Goal: Task Accomplishment & Management: Manage account settings

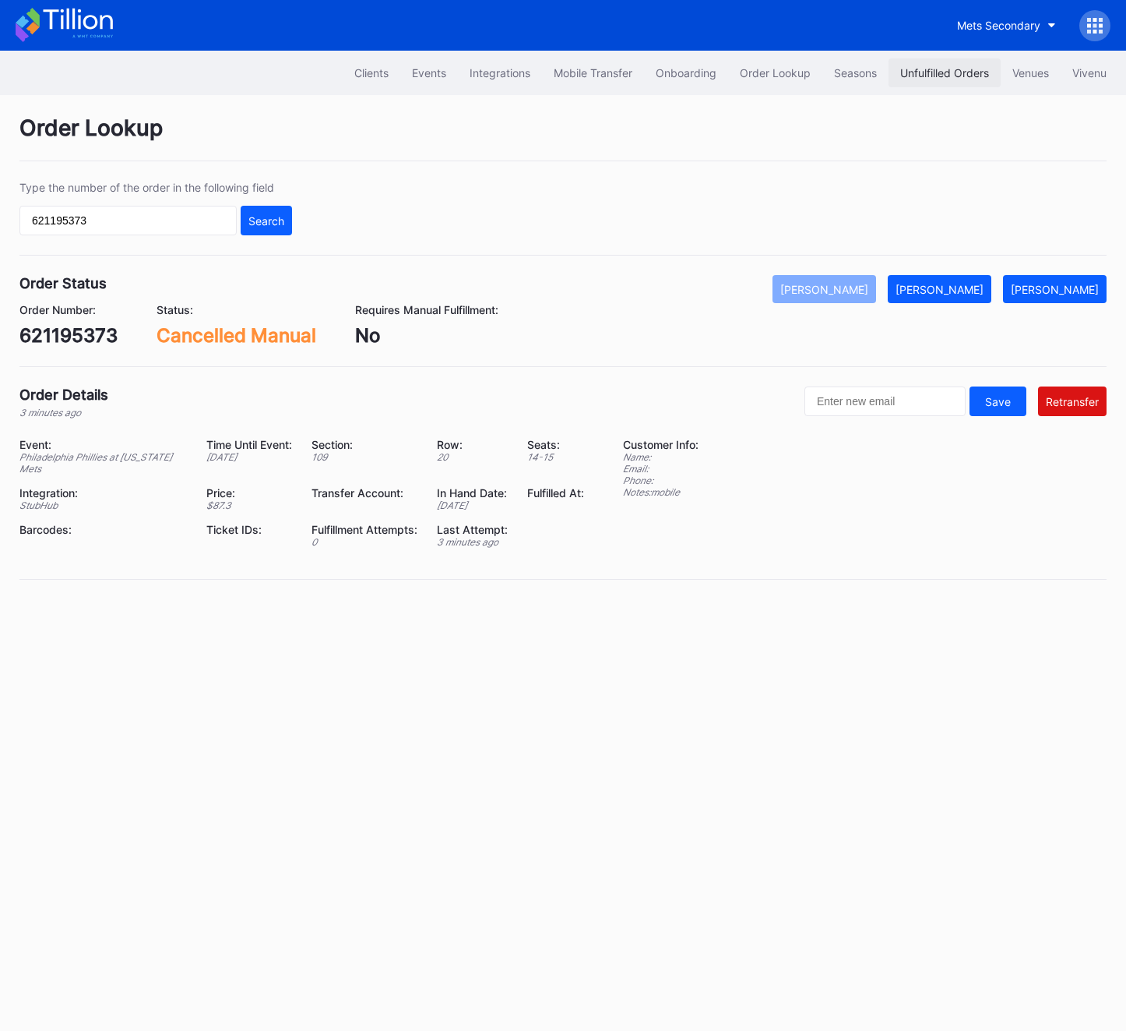
click at [954, 69] on div "Unfulfilled Orders" at bounding box center [945, 72] width 89 height 13
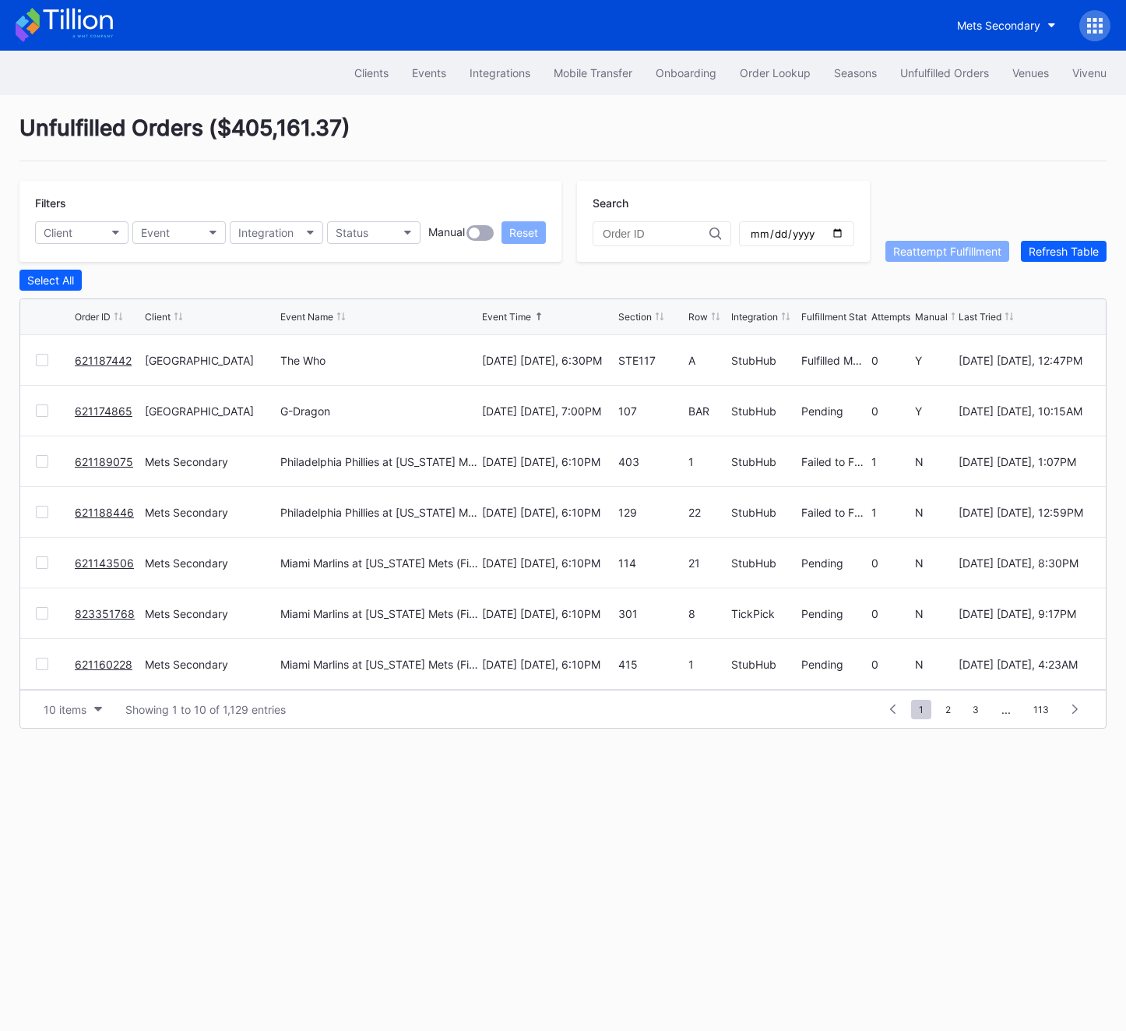
click at [92, 363] on link "621187442" at bounding box center [103, 360] width 57 height 13
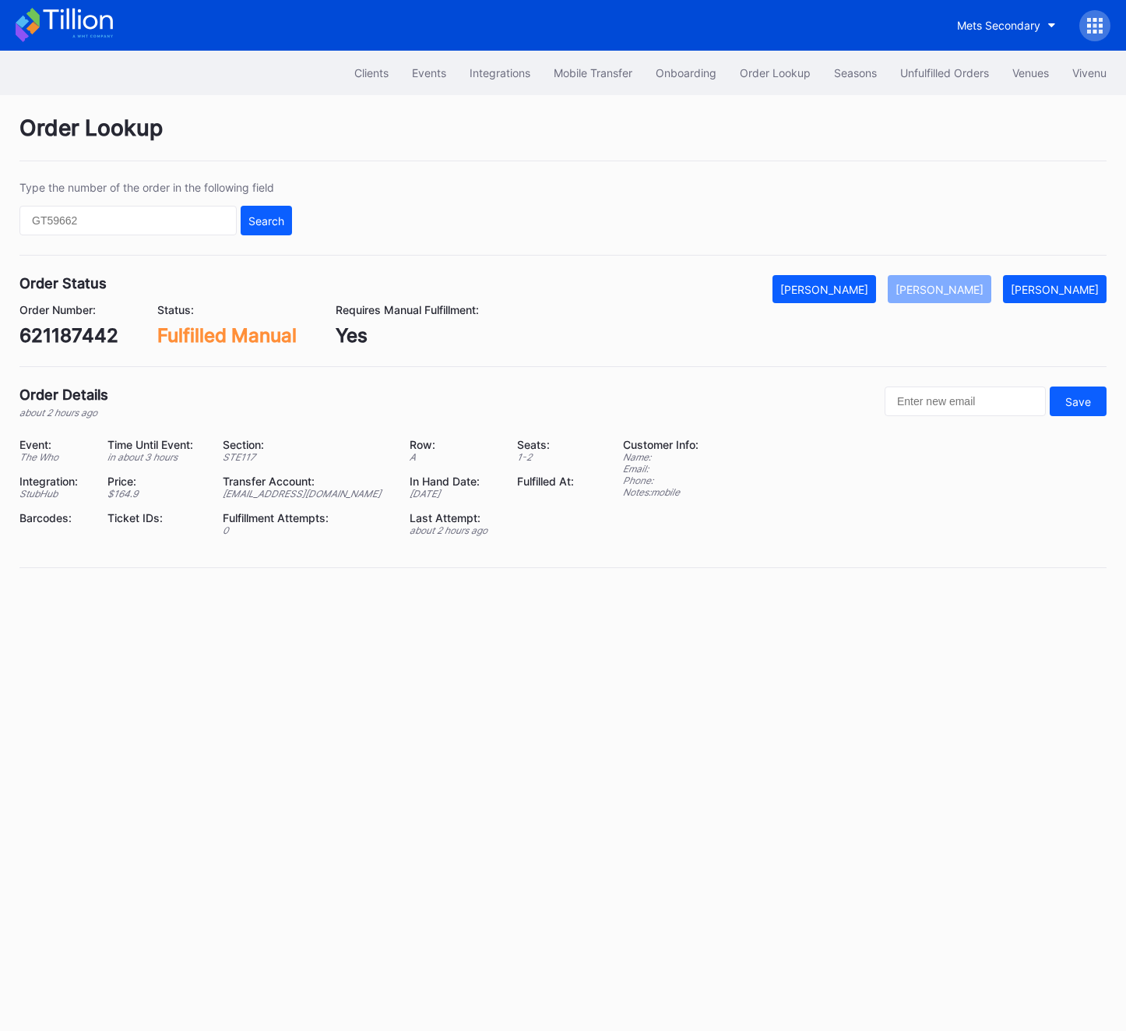
click at [74, 343] on div "621187442" at bounding box center [68, 335] width 99 height 23
copy div "621187442"
click at [129, 217] on input "text" at bounding box center [127, 221] width 217 height 30
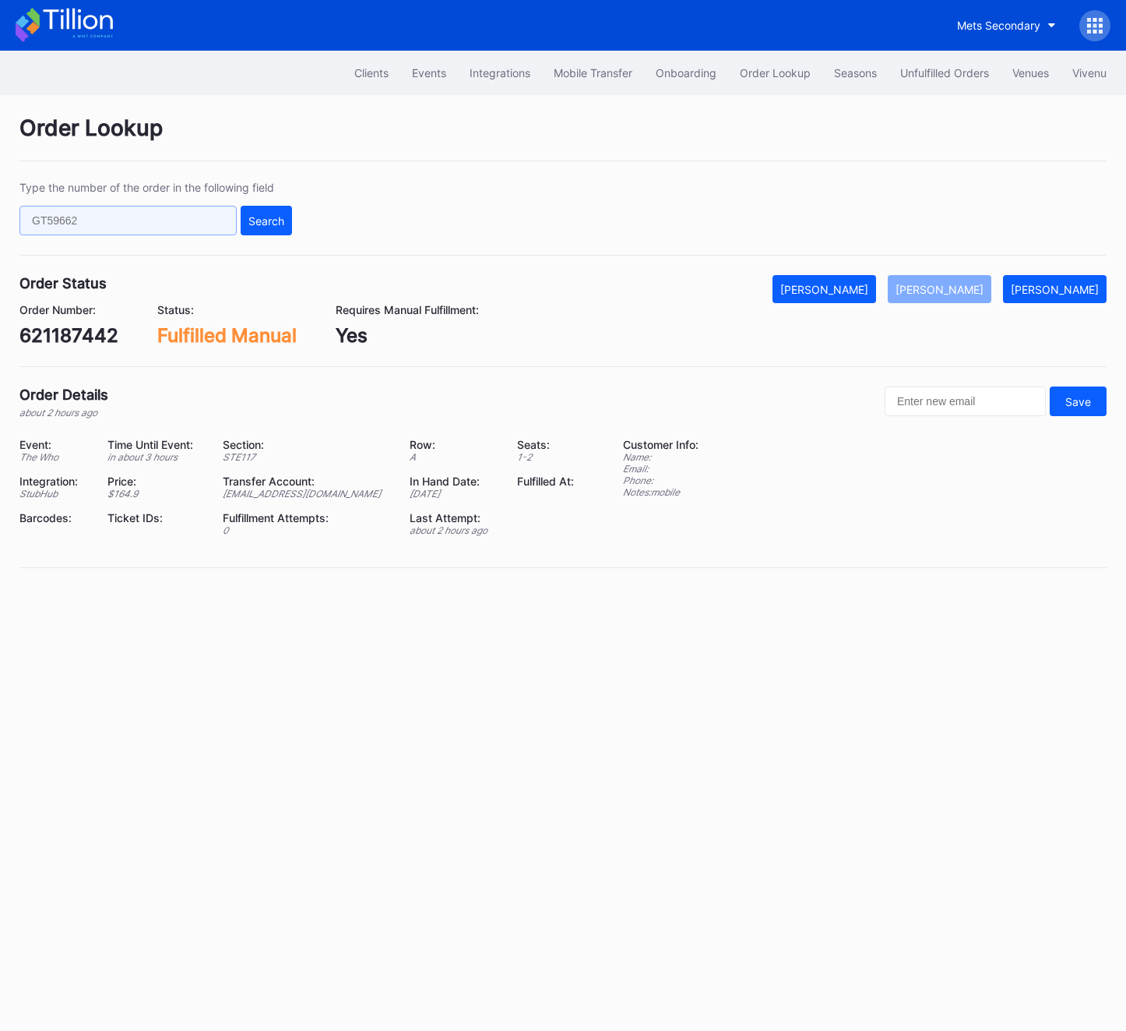
paste input "621197358"
type input "621197358"
click at [280, 226] on div "Search" at bounding box center [267, 220] width 36 height 13
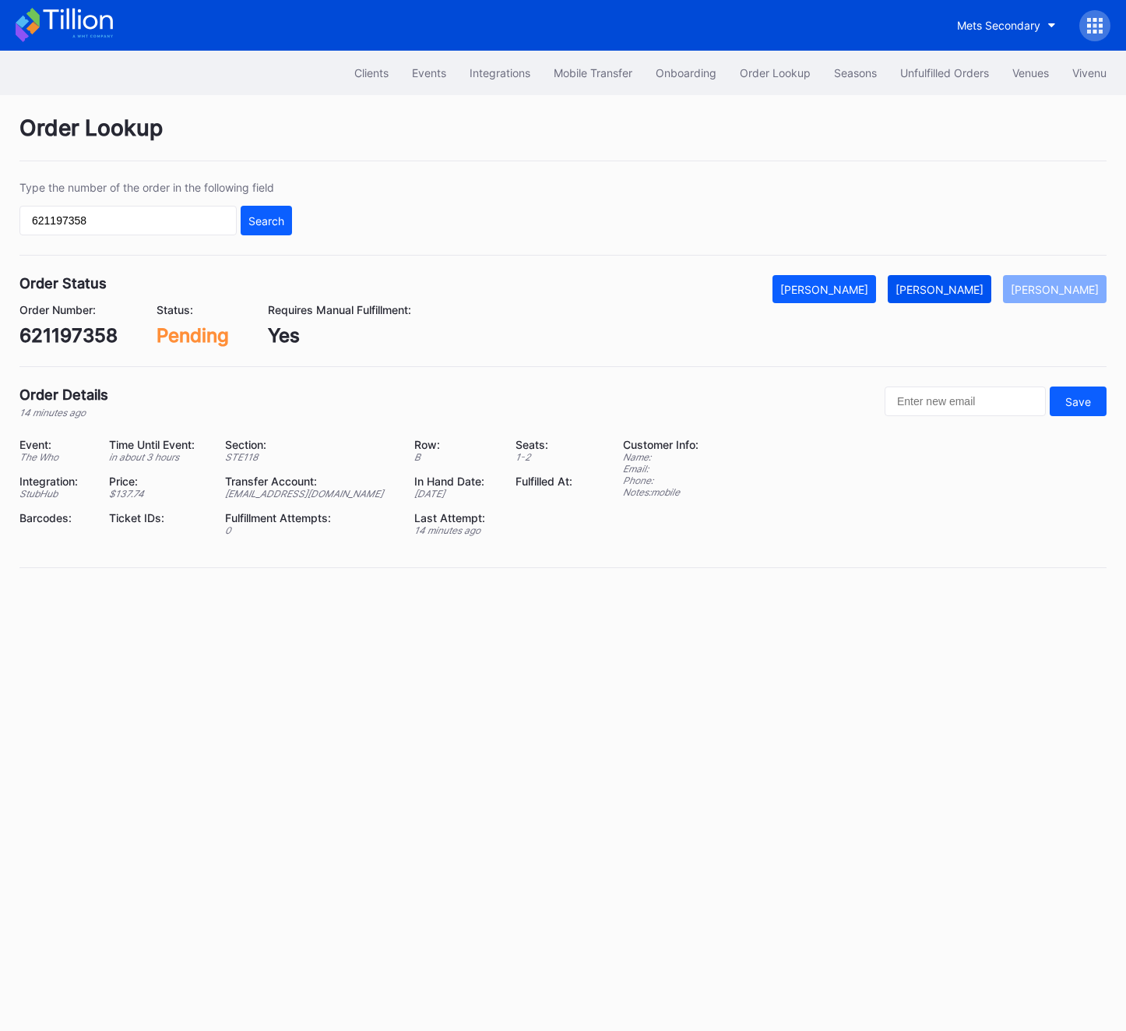
click at [951, 298] on button "Mark Fulfilled" at bounding box center [940, 289] width 104 height 28
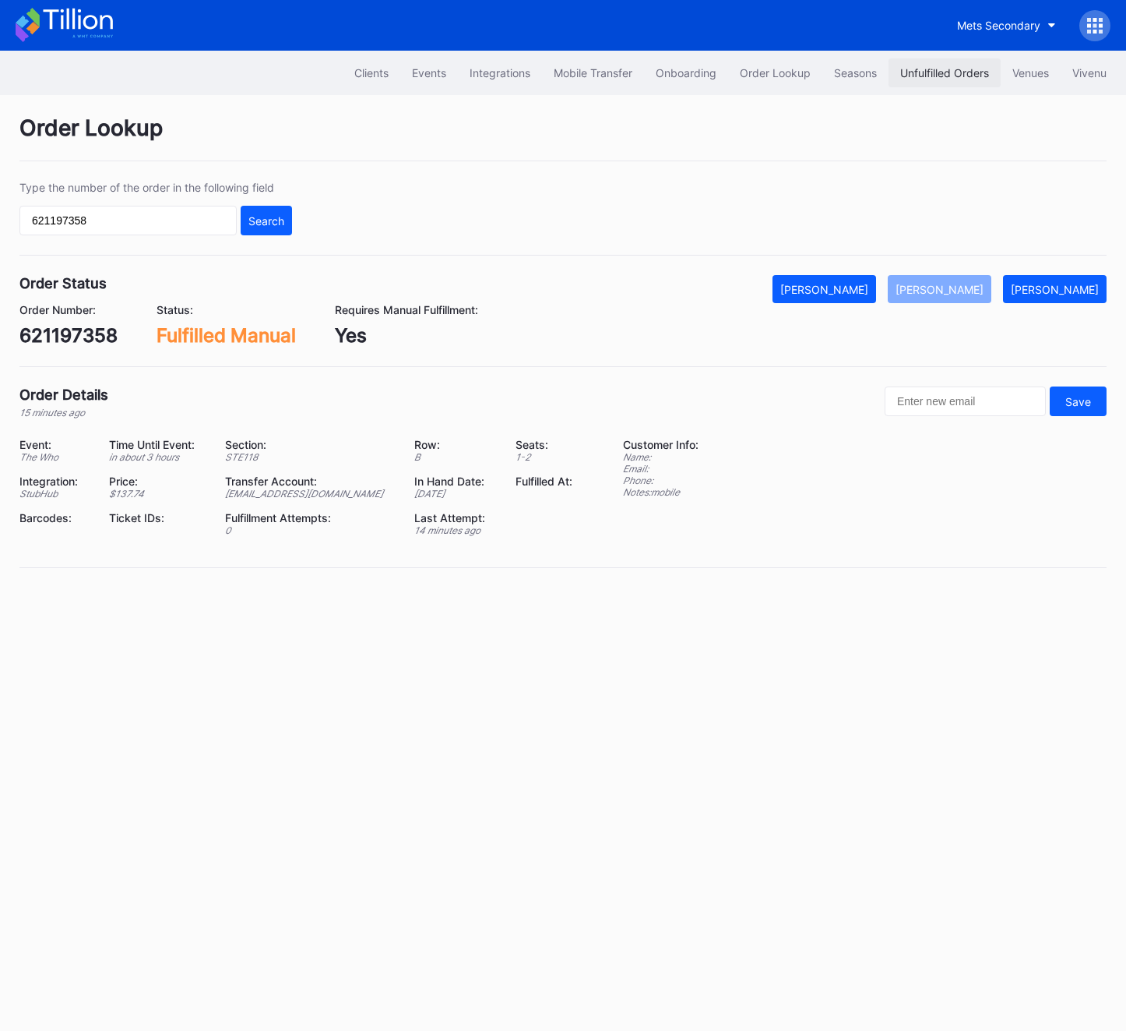
click at [950, 71] on div "Unfulfilled Orders" at bounding box center [945, 72] width 89 height 13
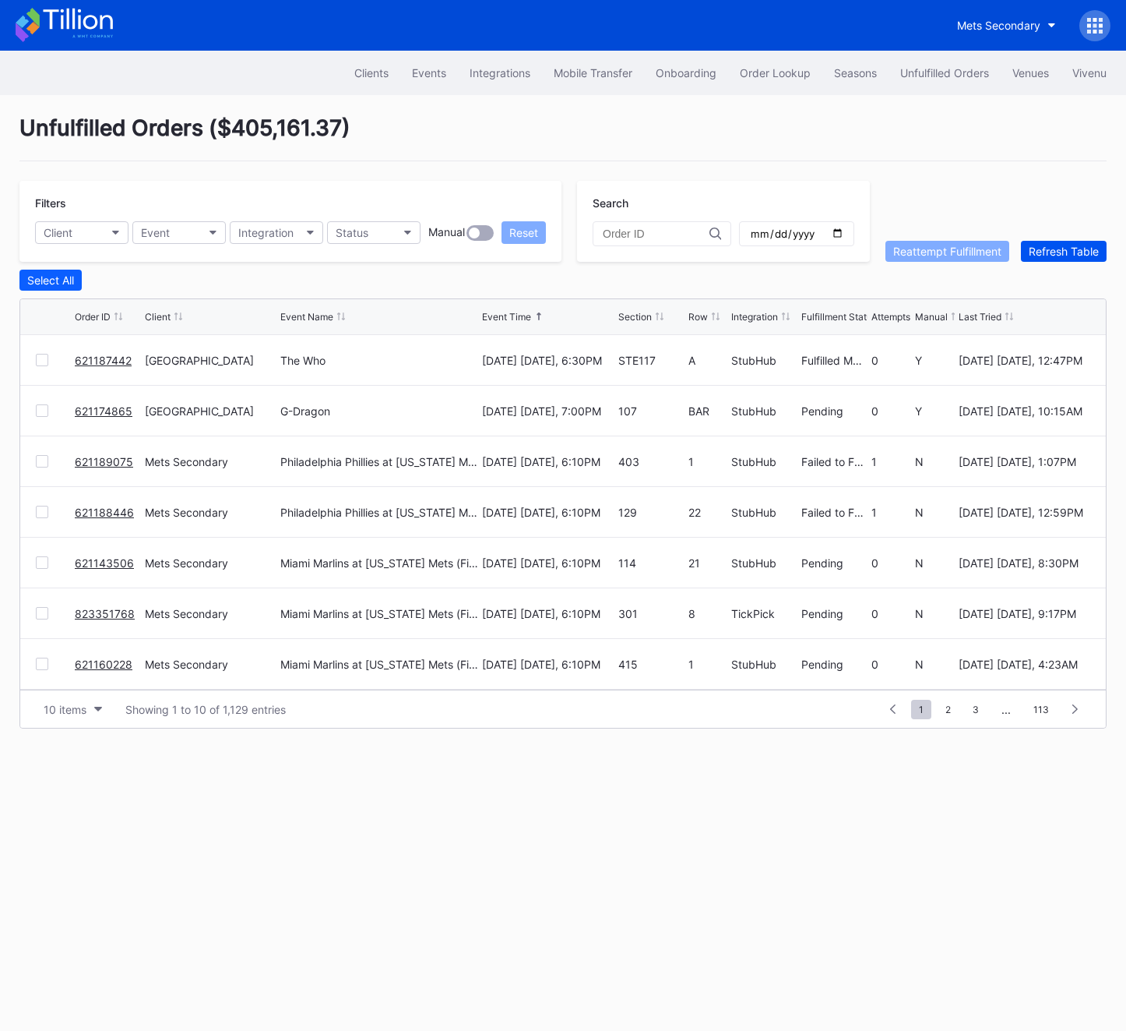
click at [1057, 256] on div "Refresh Table" at bounding box center [1064, 251] width 70 height 13
click at [126, 358] on link "24V7D00RZR" at bounding box center [109, 360] width 69 height 13
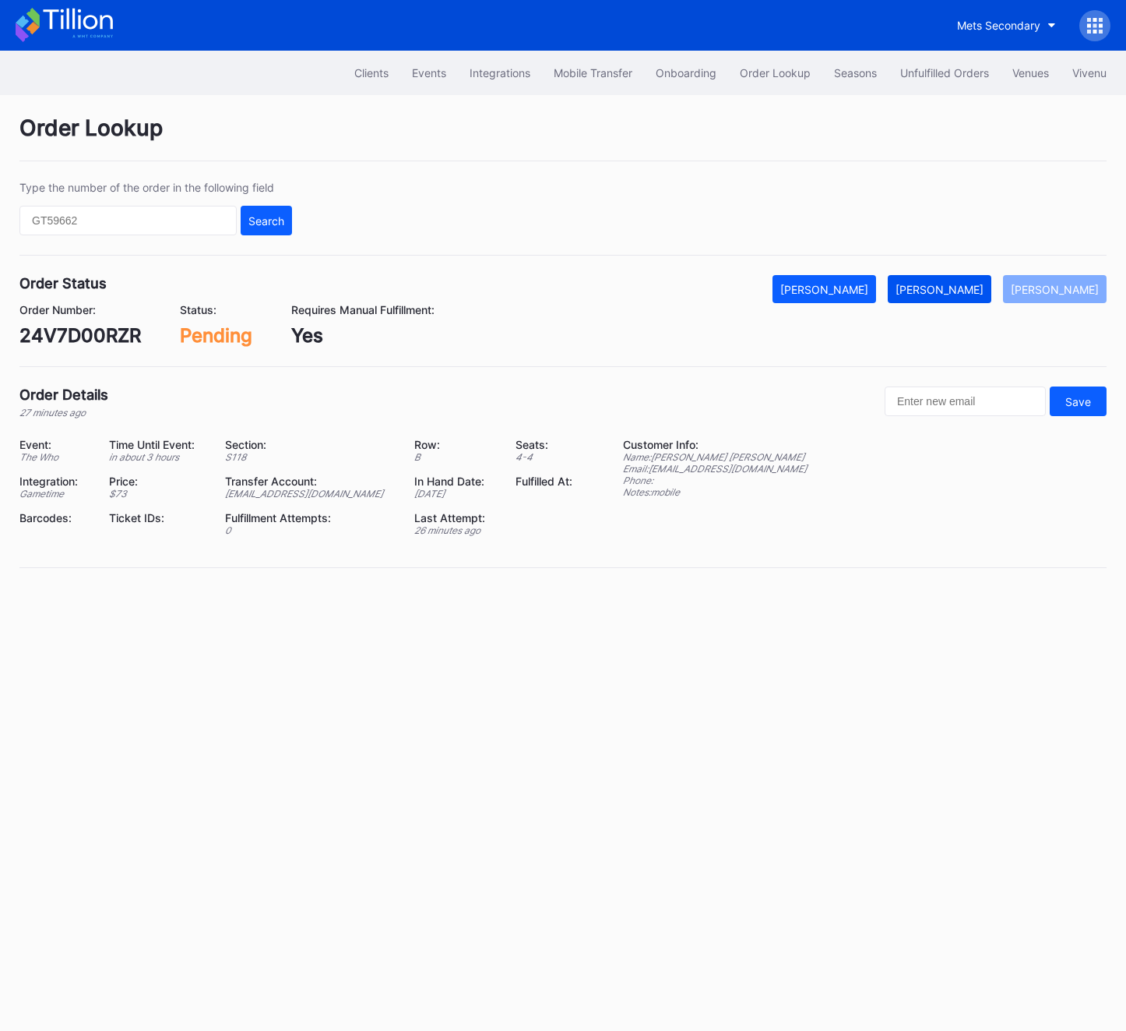
click at [971, 298] on button "Mark Fulfilled" at bounding box center [940, 289] width 104 height 28
click at [58, 332] on div "24V7D00RZR" at bounding box center [80, 335] width 122 height 23
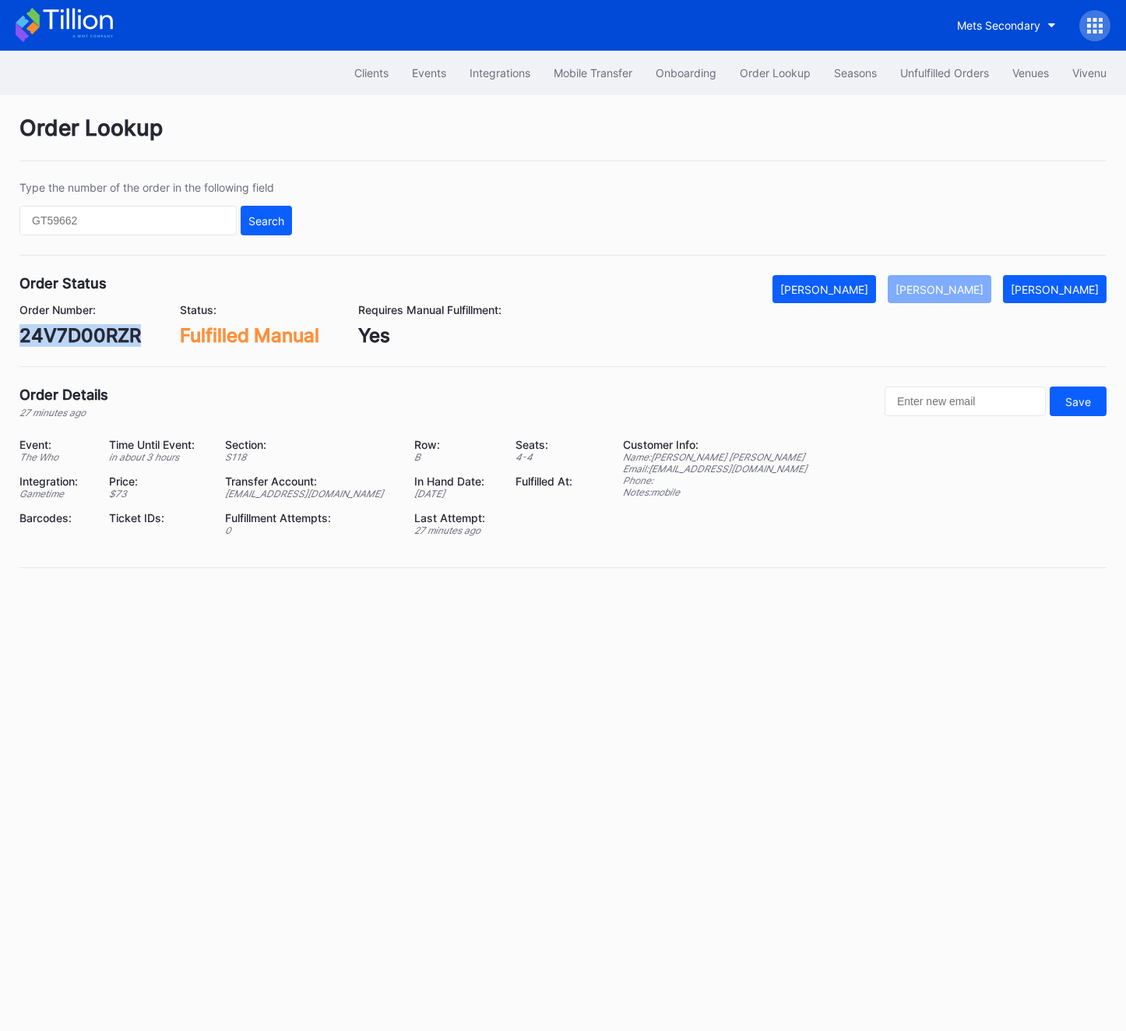
click at [58, 332] on div "24V7D00RZR" at bounding box center [80, 335] width 122 height 23
copy div "24V7D00RZR"
click at [938, 71] on div "Unfulfilled Orders" at bounding box center [945, 72] width 89 height 13
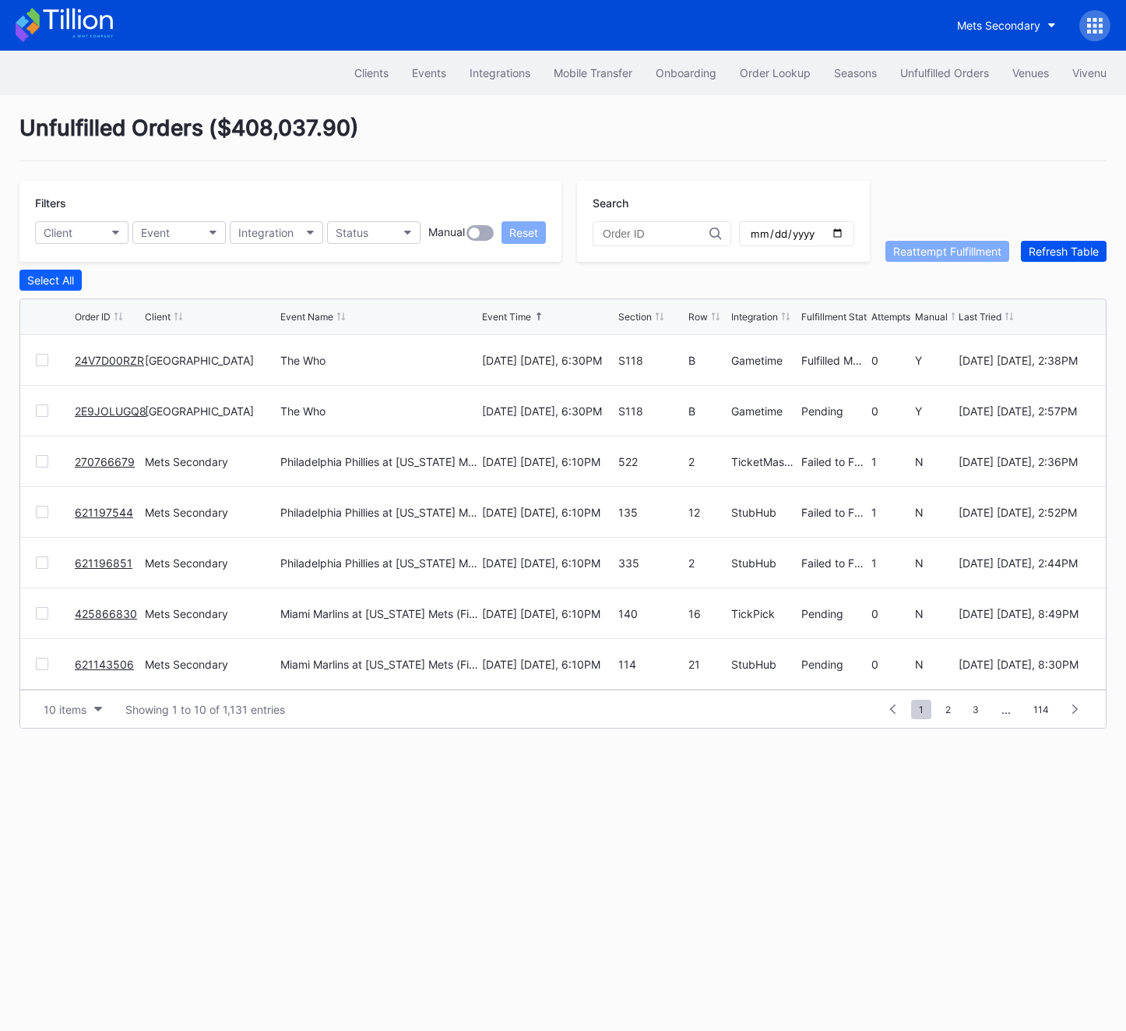
click at [1043, 255] on div "Refresh Table" at bounding box center [1064, 251] width 70 height 13
click at [110, 356] on link "2E9JOLUGQ8" at bounding box center [111, 360] width 72 height 13
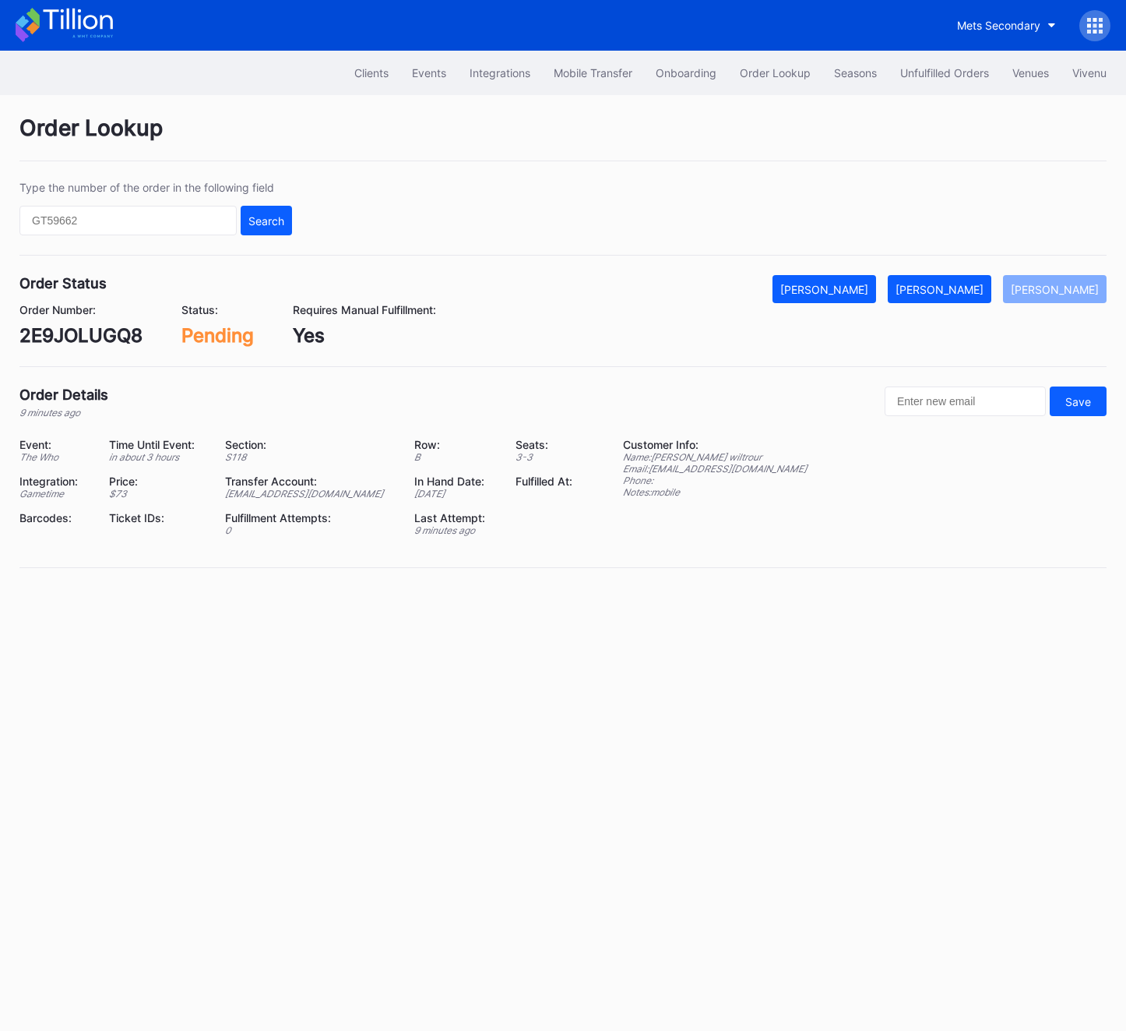
click at [109, 330] on div "2E9JOLUGQ8" at bounding box center [80, 335] width 123 height 23
click at [961, 275] on button "Mark Fulfilled" at bounding box center [940, 289] width 104 height 28
click at [41, 332] on div "2E9JOLUGQ8" at bounding box center [80, 335] width 123 height 23
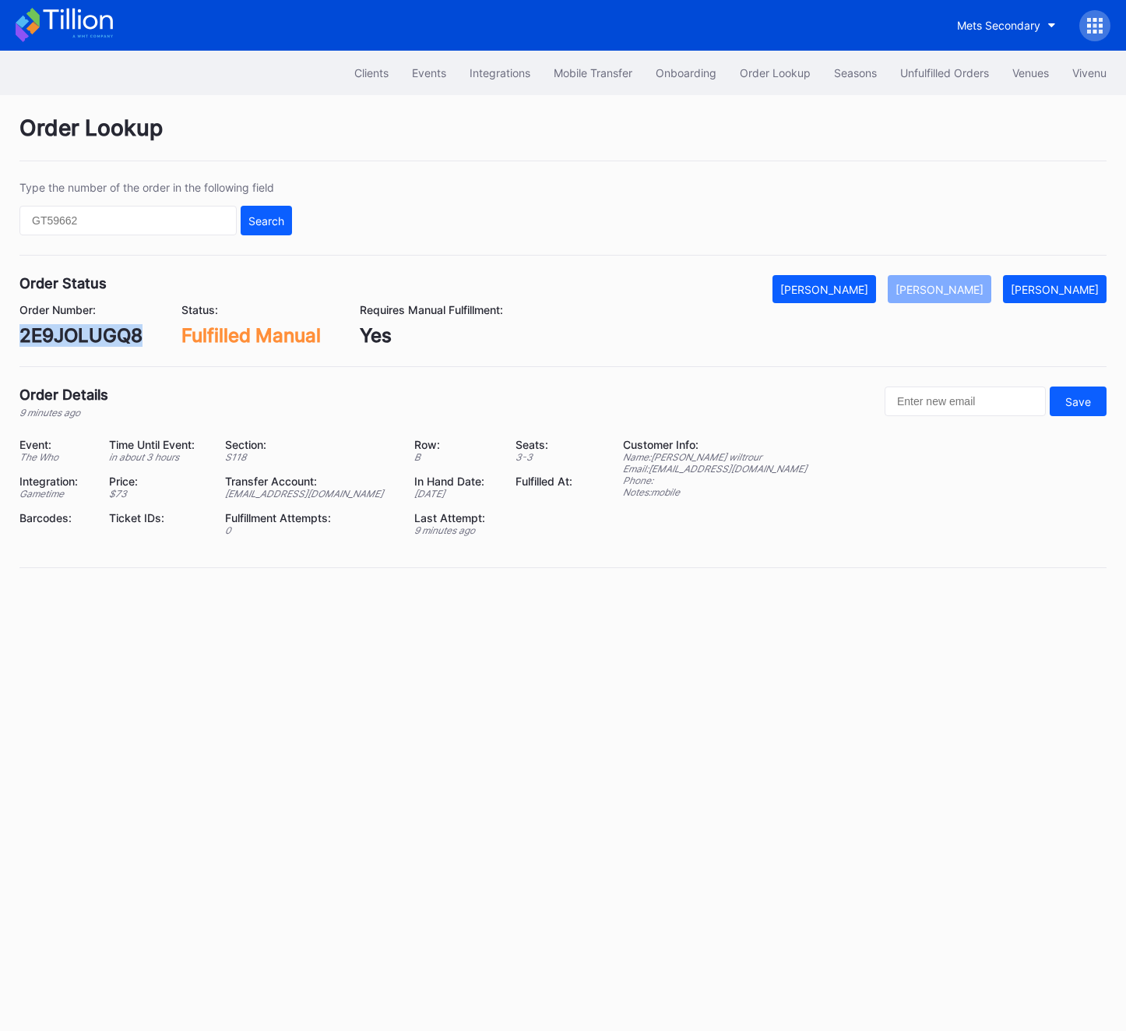
click at [41, 332] on div "2E9JOLUGQ8" at bounding box center [80, 335] width 123 height 23
copy div "2E9JOLUGQ8"
click at [960, 76] on div "Unfulfilled Orders" at bounding box center [945, 72] width 89 height 13
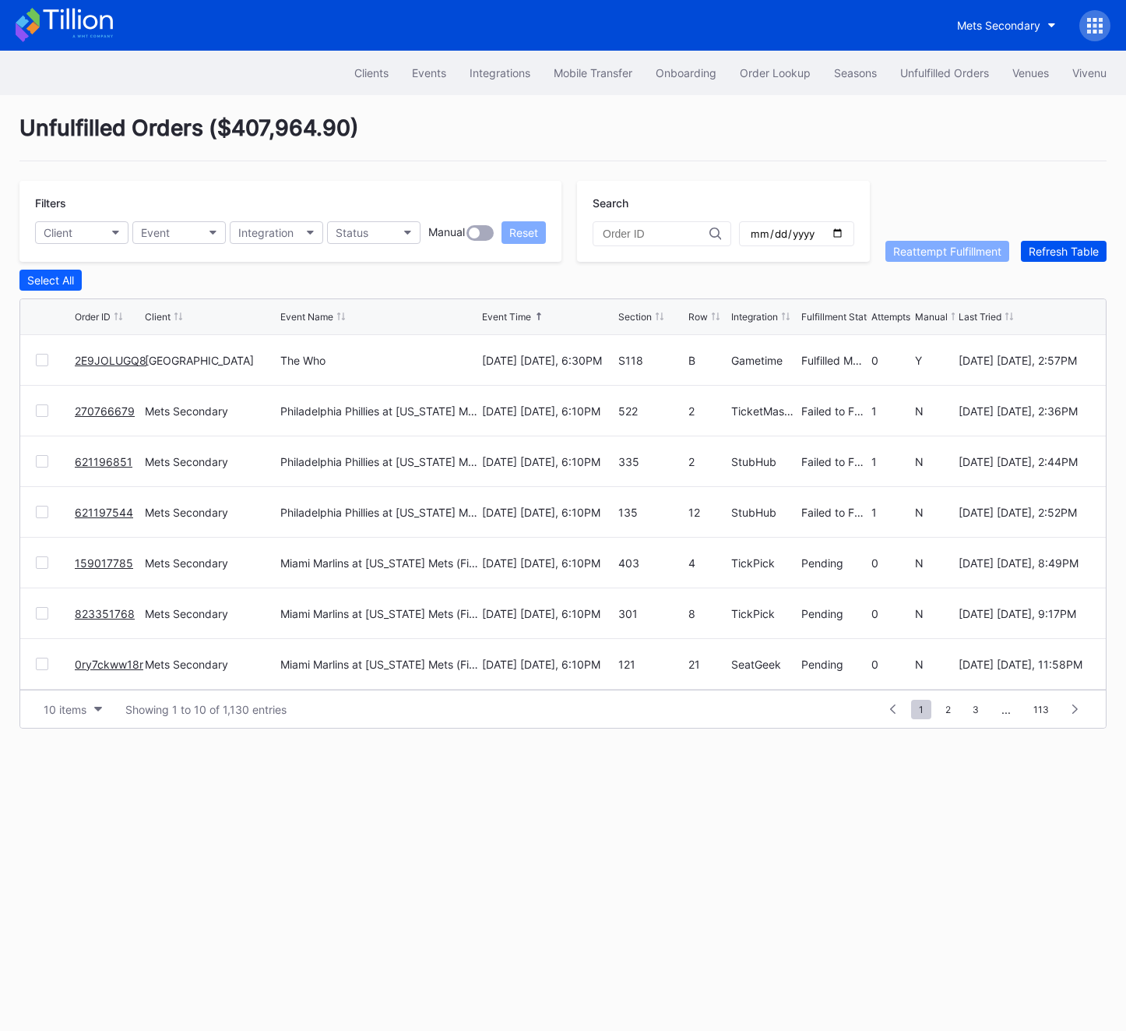
click at [1052, 253] on div "Refresh Table" at bounding box center [1064, 251] width 70 height 13
click at [40, 357] on div at bounding box center [42, 360] width 12 height 12
click at [933, 252] on div "Reattempt Fulfillment" at bounding box center [948, 251] width 108 height 13
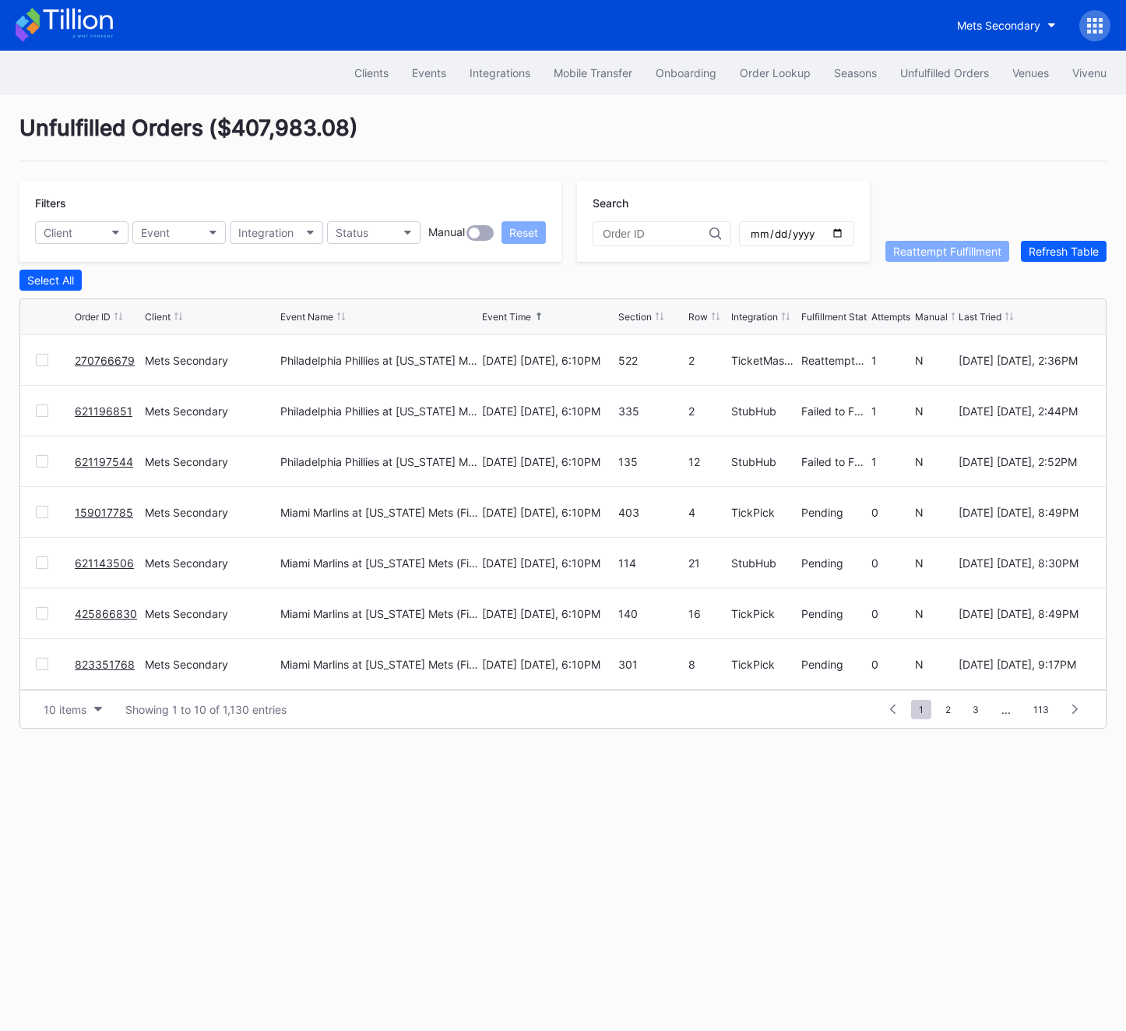
click at [52, 409] on div at bounding box center [55, 410] width 39 height 12
click at [45, 407] on div at bounding box center [42, 410] width 12 height 12
click at [37, 461] on div at bounding box center [42, 461] width 12 height 12
click at [927, 258] on button "Reattempt Fulfillment" at bounding box center [948, 251] width 124 height 21
click at [1049, 256] on div "Refresh Table" at bounding box center [1064, 251] width 70 height 13
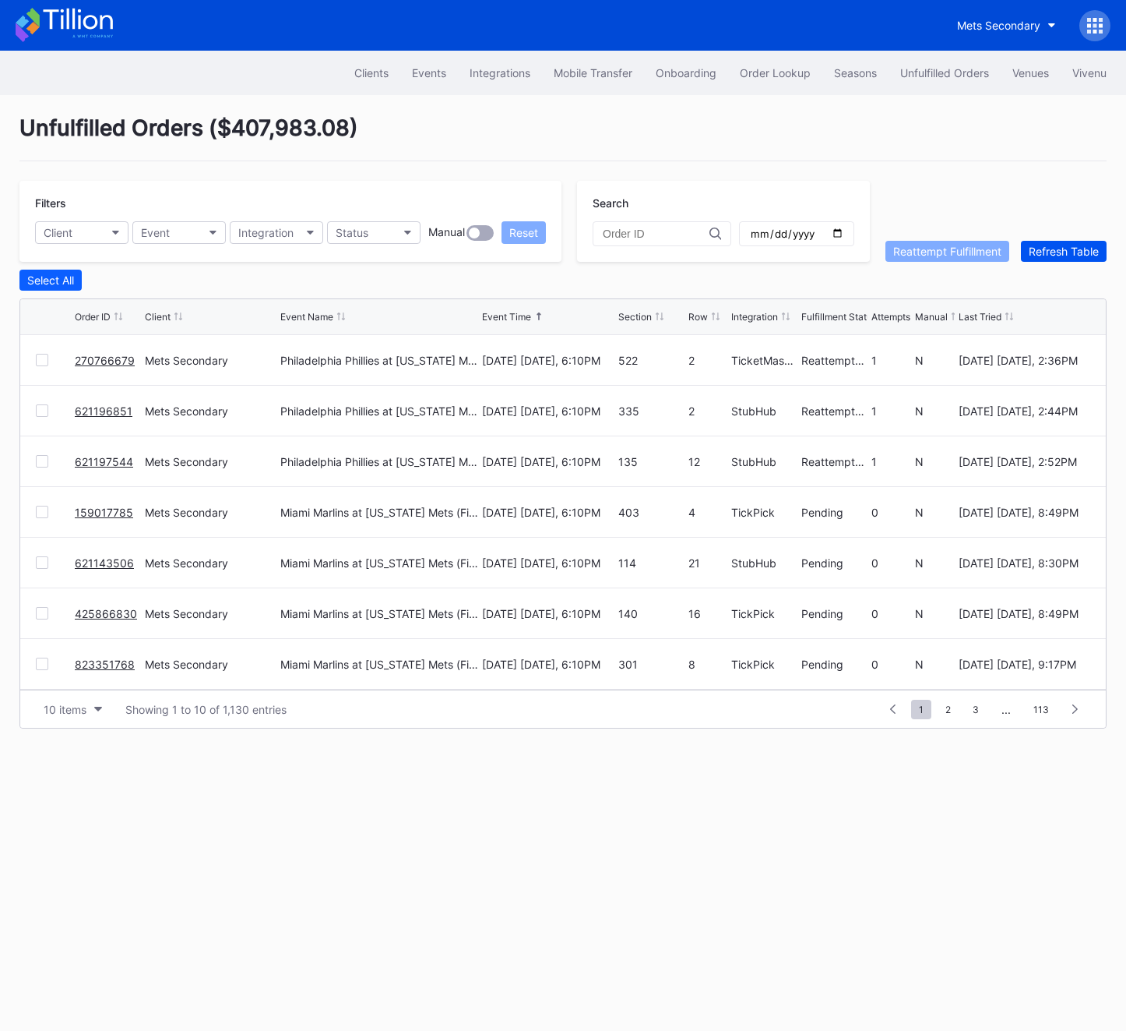
click at [1049, 256] on div "Refresh Table" at bounding box center [1064, 251] width 70 height 13
click at [42, 364] on div at bounding box center [42, 360] width 12 height 12
click at [916, 250] on div "Reattempt Fulfillment" at bounding box center [948, 251] width 108 height 13
click at [1084, 233] on div "Filters Client Event Integration Status Manual Reset Search Reattempt Fulfillme…" at bounding box center [563, 221] width 1088 height 81
click at [1083, 238] on div "Filters Client Event Integration Status Manual Reset Search Reattempt Fulfillme…" at bounding box center [563, 221] width 1088 height 81
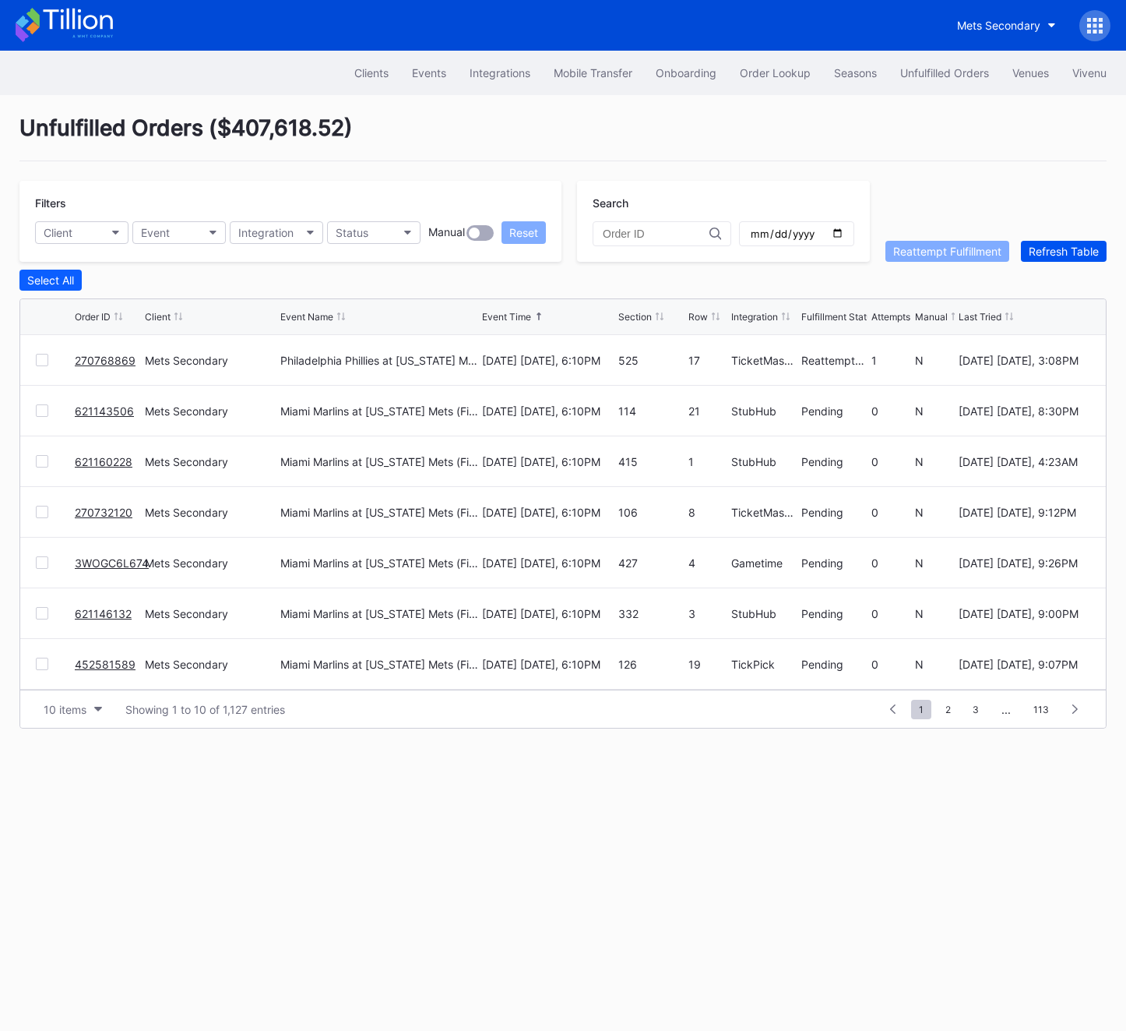
click at [1079, 255] on div "Refresh Table" at bounding box center [1064, 251] width 70 height 13
click at [1063, 258] on button "Refresh Table" at bounding box center [1064, 251] width 86 height 21
click at [1056, 245] on div "Refresh Table" at bounding box center [1064, 251] width 70 height 13
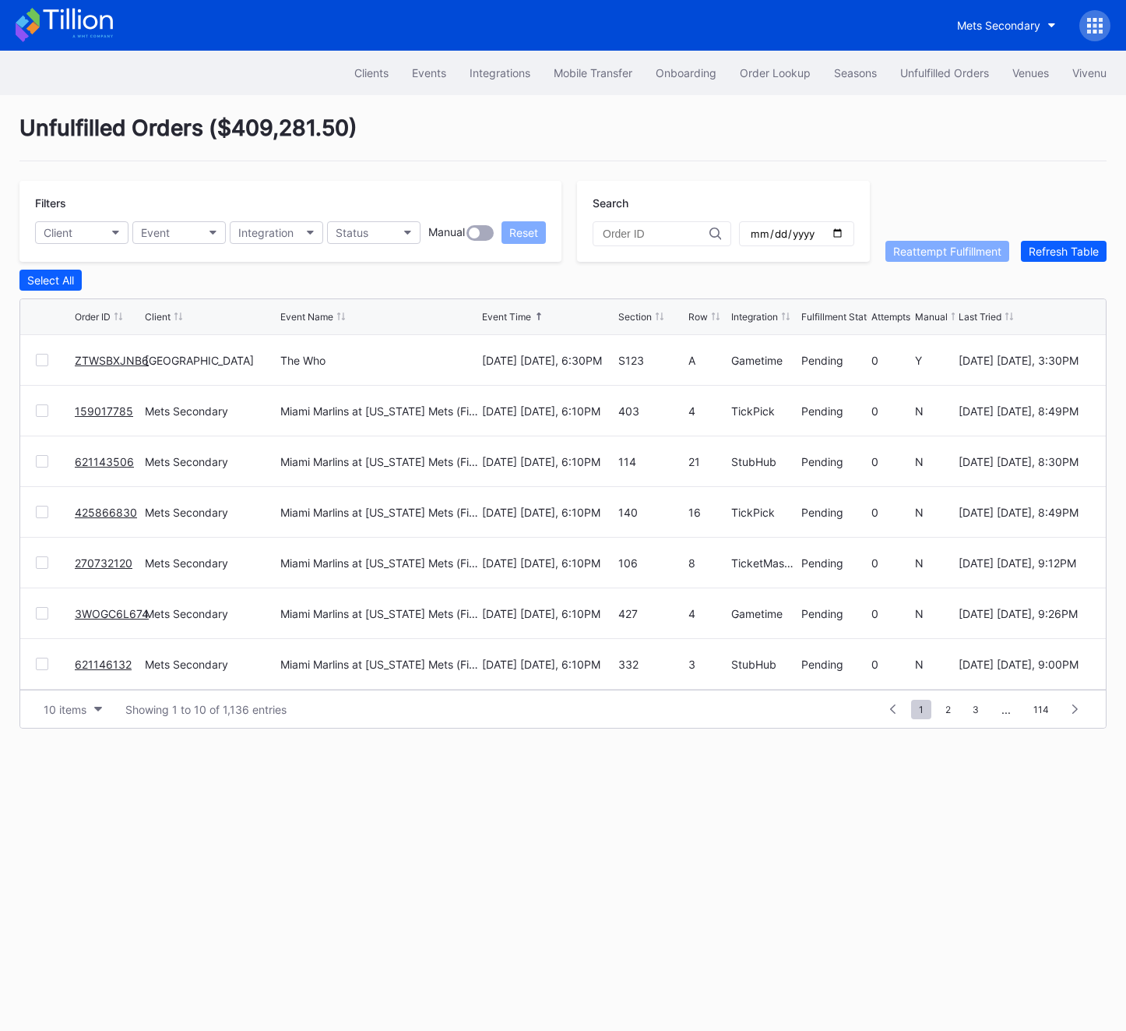
click at [113, 364] on link "ZTWSBXJNB6" at bounding box center [112, 360] width 74 height 13
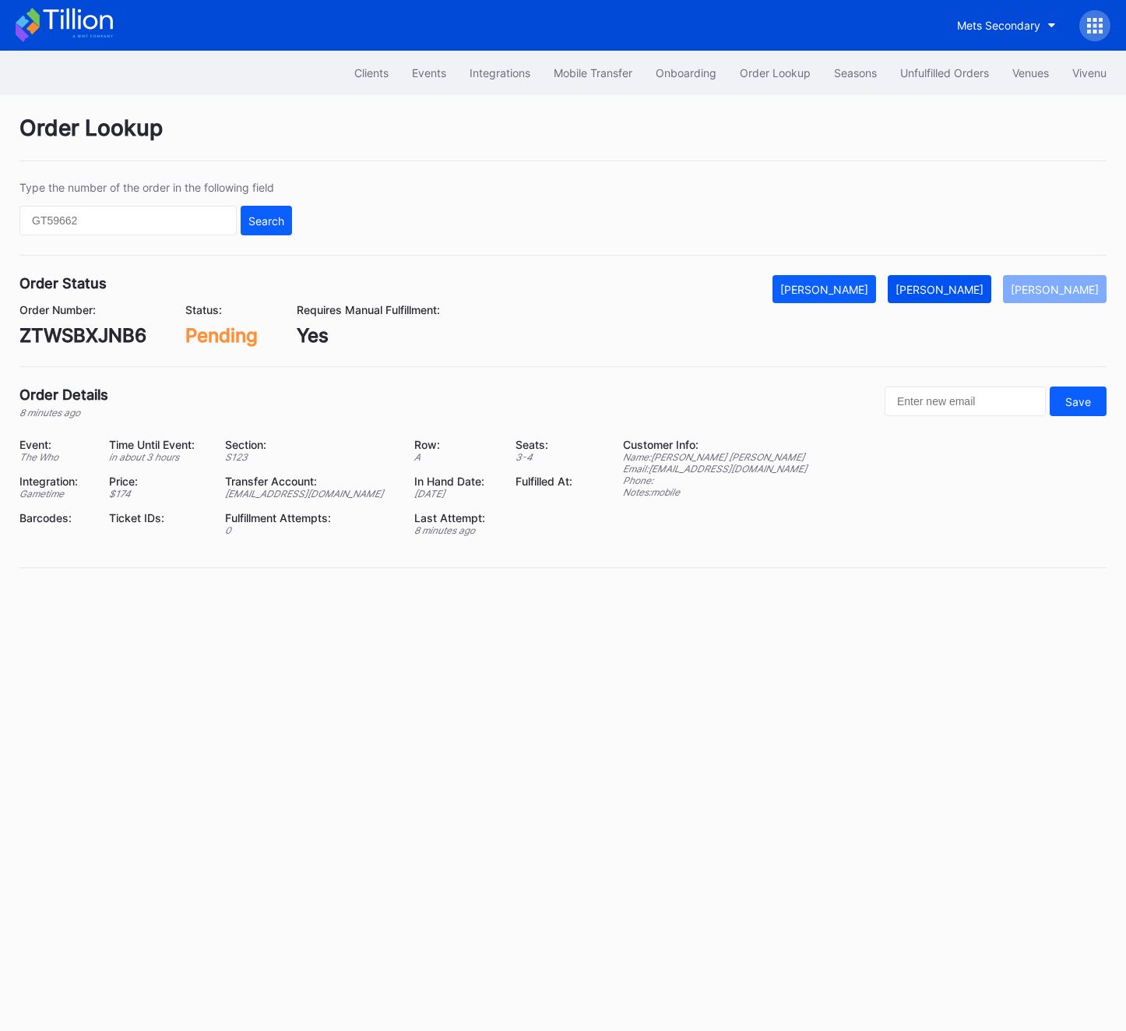
click at [966, 284] on div "Mark Fulfilled" at bounding box center [940, 289] width 88 height 13
click at [84, 321] on div "Order Number: ZTWSBXJNB6" at bounding box center [82, 325] width 127 height 44
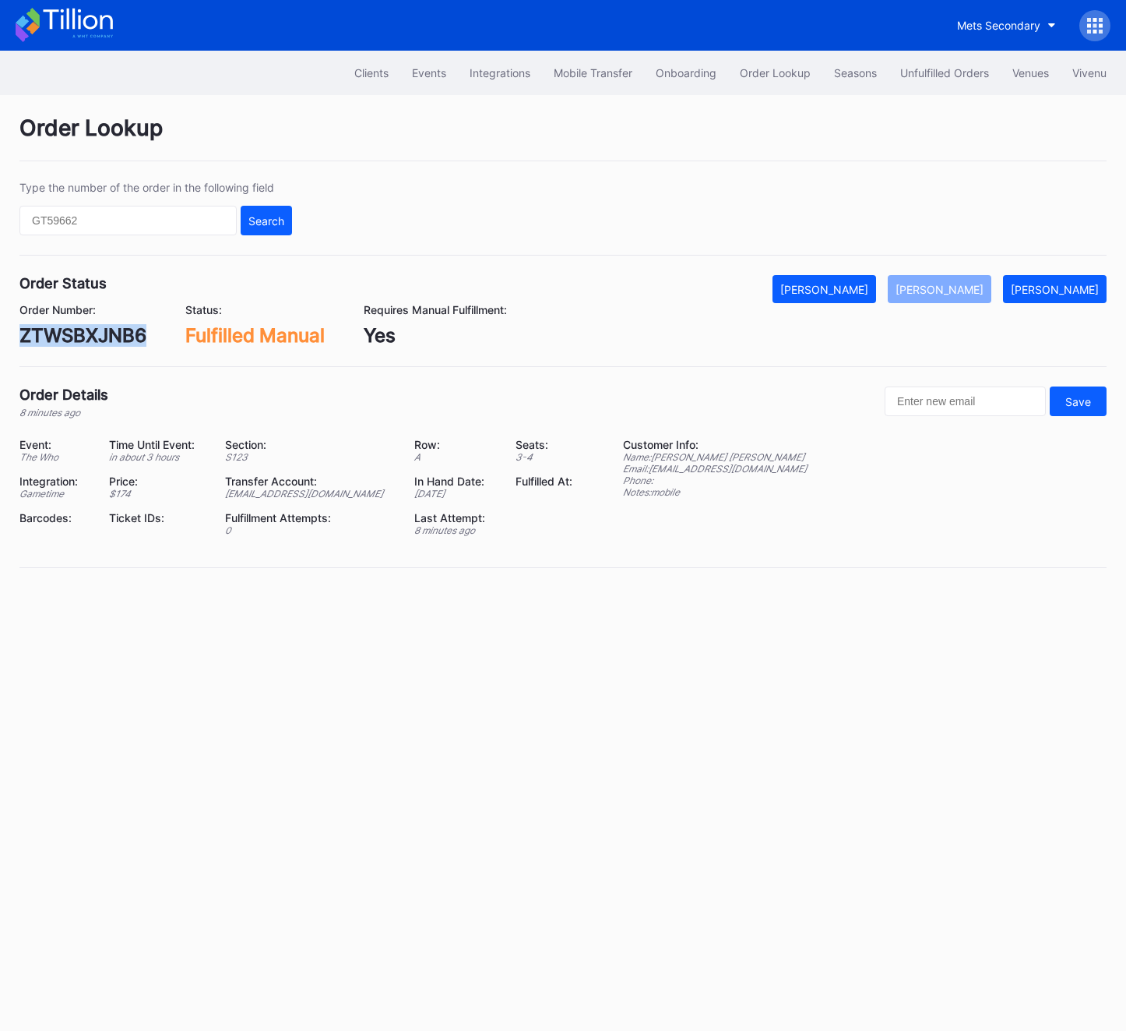
click at [84, 321] on div "Order Number: ZTWSBXJNB6" at bounding box center [82, 325] width 127 height 44
copy div "ZTWSBXJNB6"
click at [936, 62] on button "Unfulfilled Orders" at bounding box center [945, 72] width 112 height 29
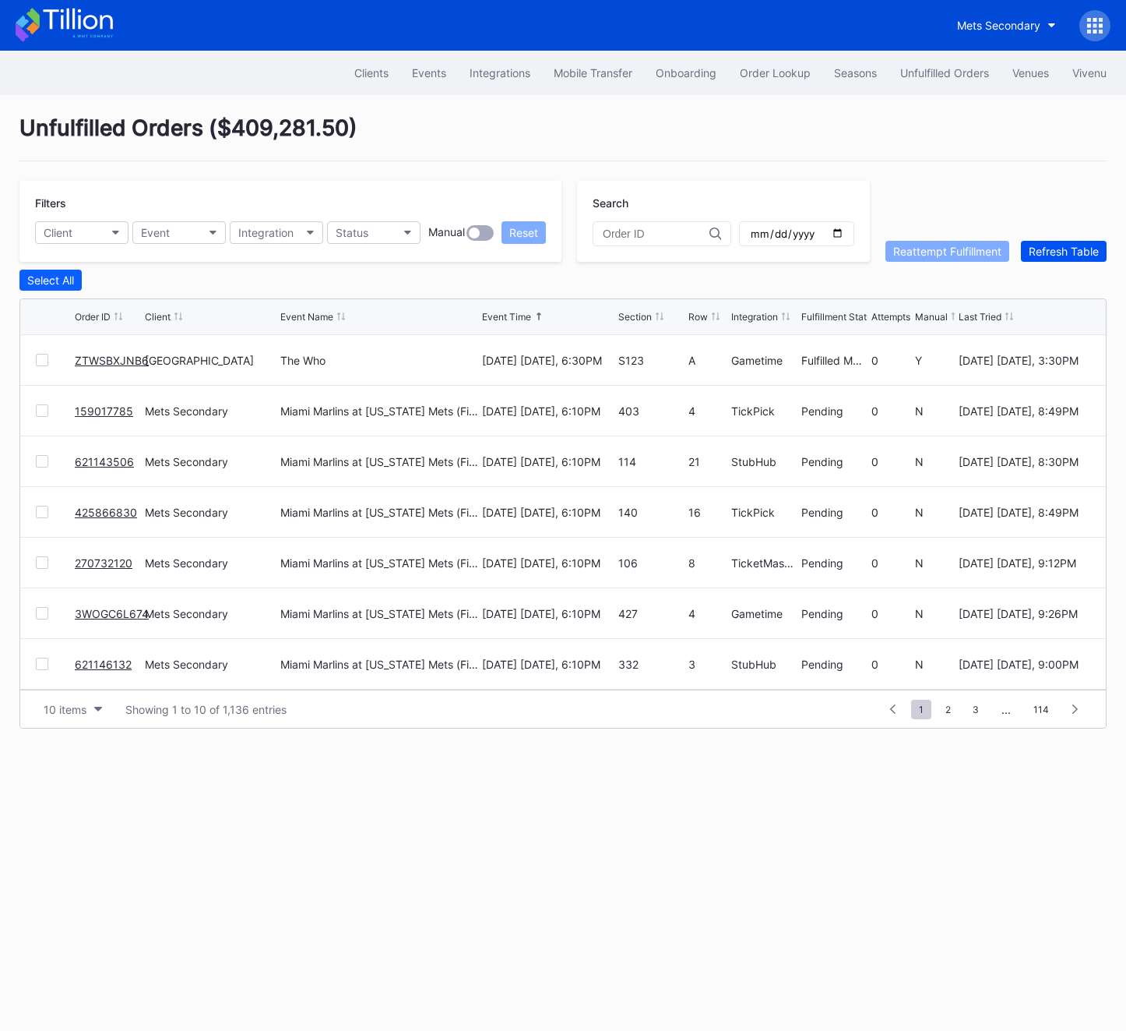
click at [1077, 250] on div "Refresh Table" at bounding box center [1064, 251] width 70 height 13
